Goal: Book appointment/travel/reservation

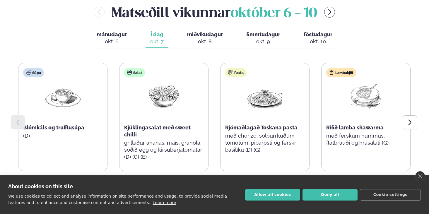
scroll to position [263, 0]
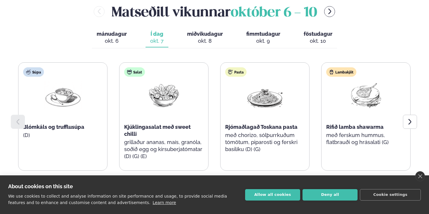
click at [272, 202] on div "About cookies on this site We use cookies to collect and analyse information on…" at bounding box center [214, 194] width 429 height 39
click at [271, 196] on button "Allow all cookies" at bounding box center [272, 194] width 55 height 11
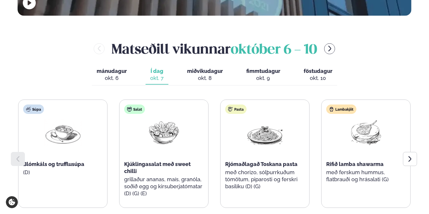
scroll to position [231, 0]
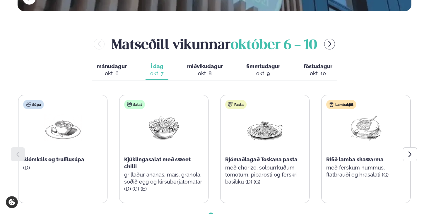
click at [204, 70] on div "okt. 8" at bounding box center [205, 73] width 36 height 7
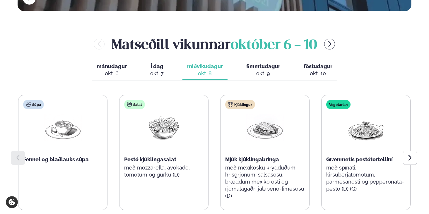
click at [171, 61] on div "mánudagur mán. [DATE] Í dag Í d. [DATE] miðvikudagur mið. [DATE] fimmtudagur fi…" at bounding box center [214, 71] width 245 height 20
click at [157, 70] on div "okt. 7" at bounding box center [156, 73] width 13 height 7
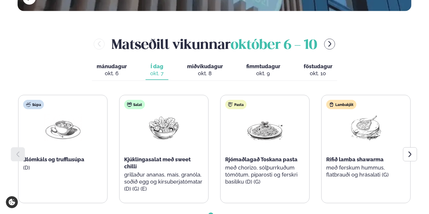
click at [188, 70] on div "okt. 8" at bounding box center [205, 73] width 36 height 7
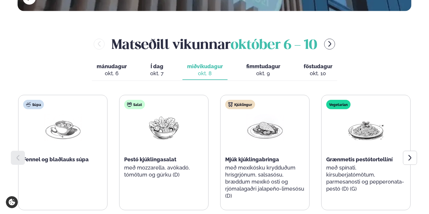
click at [264, 61] on div "mánudagur mán. [DATE] Í dag Í d. [DATE] miðvikudagur mið. [DATE] fimmtudagur fi…" at bounding box center [214, 71] width 245 height 20
click at [264, 70] on div "okt. 9" at bounding box center [263, 73] width 34 height 7
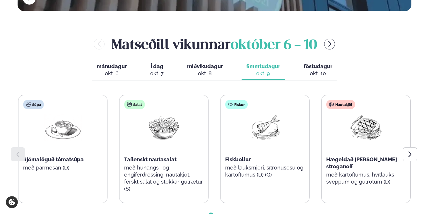
click at [308, 70] on div "okt. 10" at bounding box center [317, 73] width 29 height 7
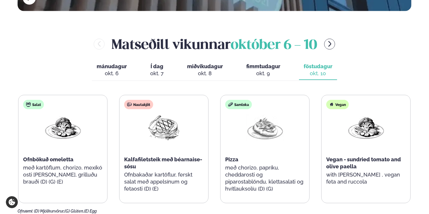
click at [262, 70] on div "okt. 9" at bounding box center [263, 73] width 34 height 7
